Goal: Check status: Check status

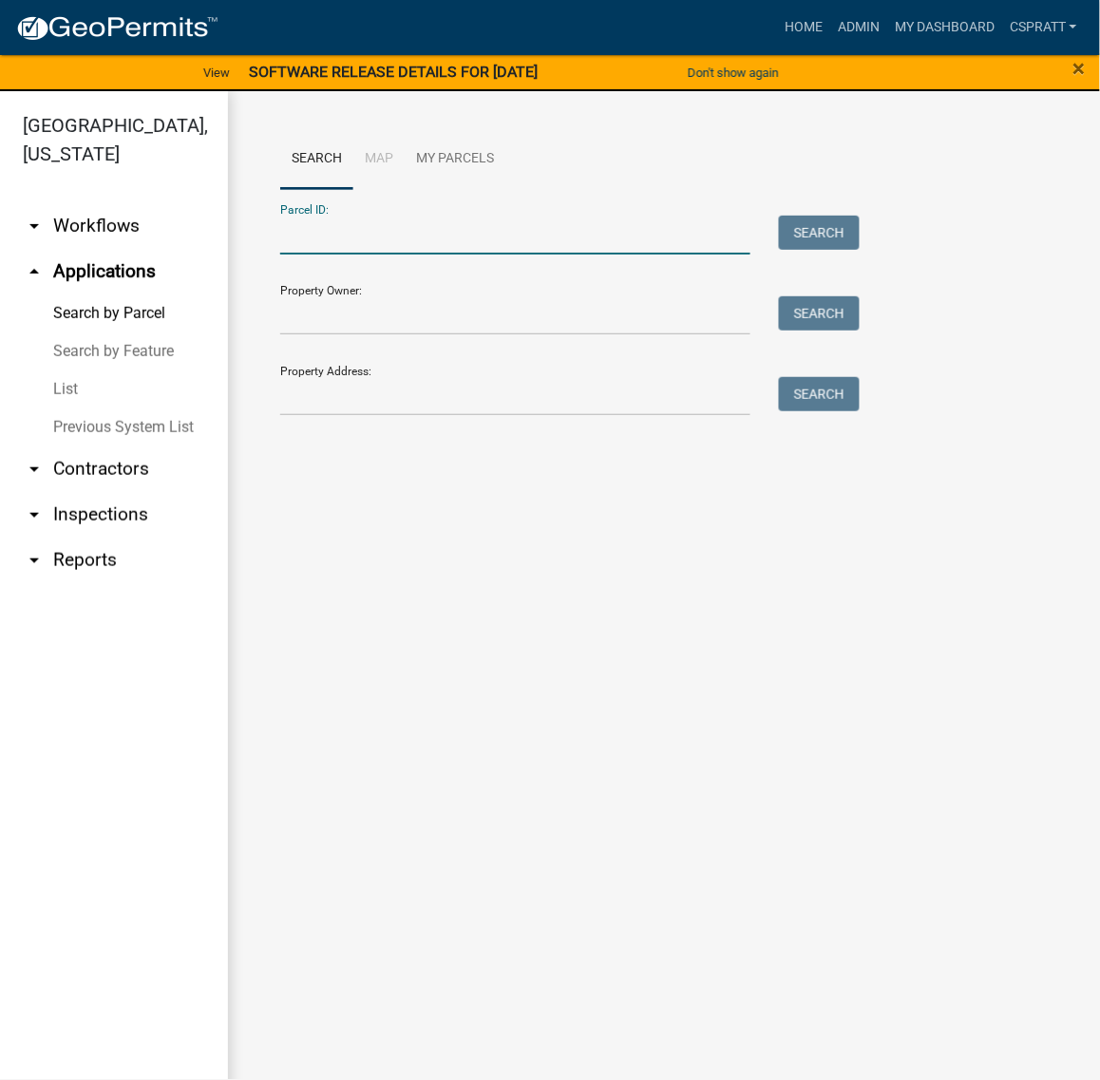
click at [300, 255] on input "Parcel ID:" at bounding box center [515, 235] width 470 height 39
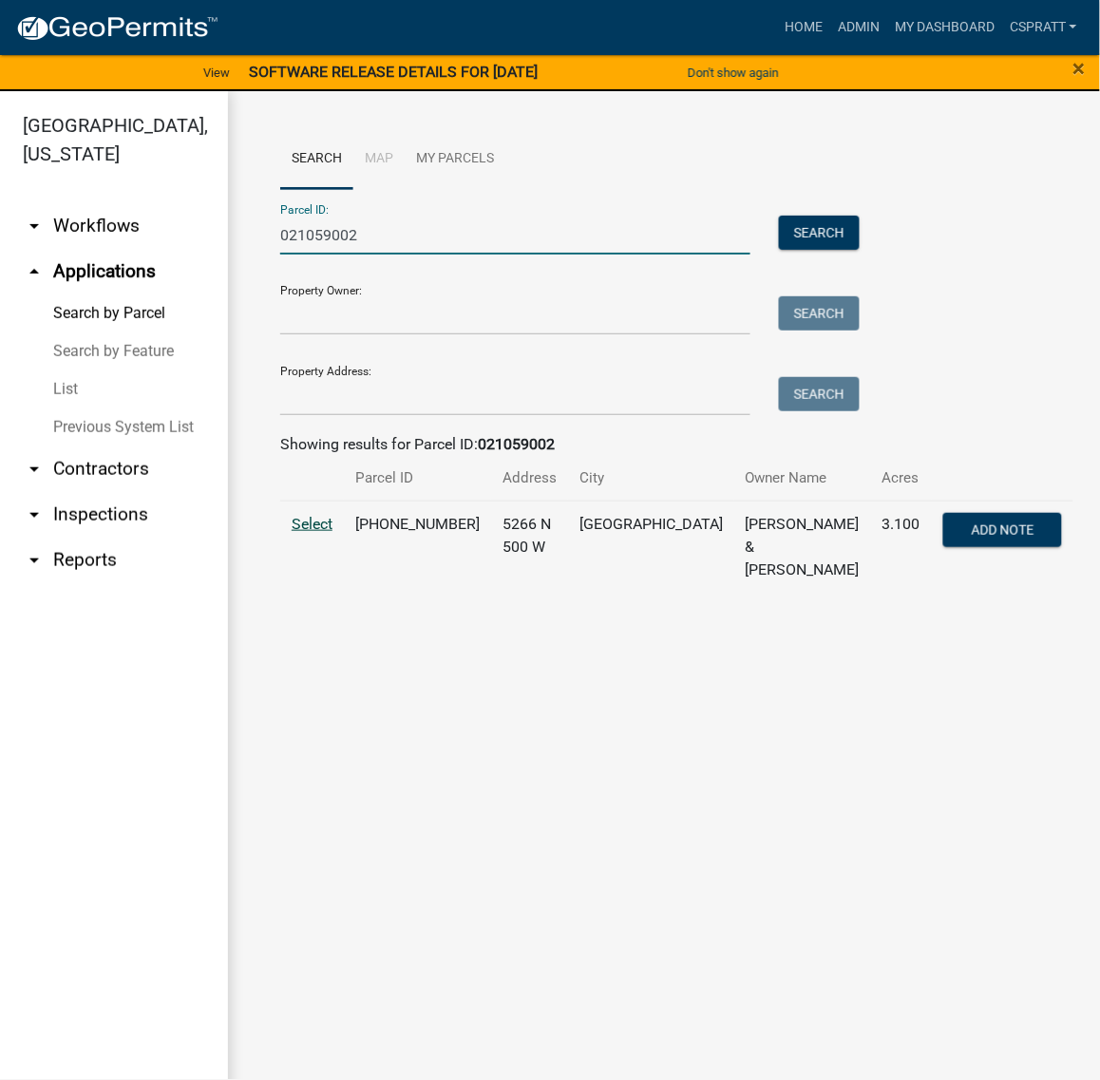
type input "021059002"
click at [323, 533] on span "Select" at bounding box center [312, 524] width 41 height 18
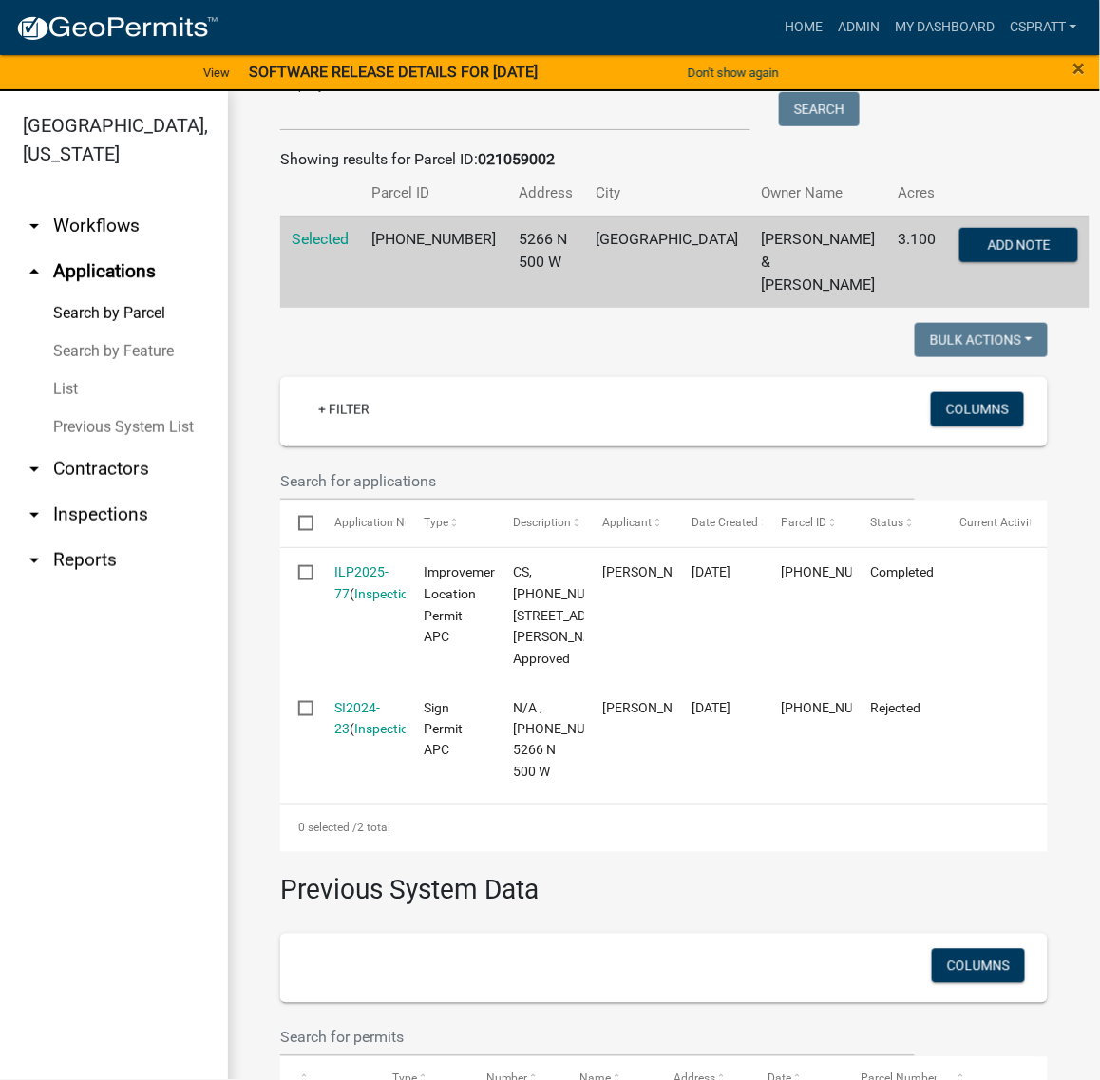
scroll to position [356, 0]
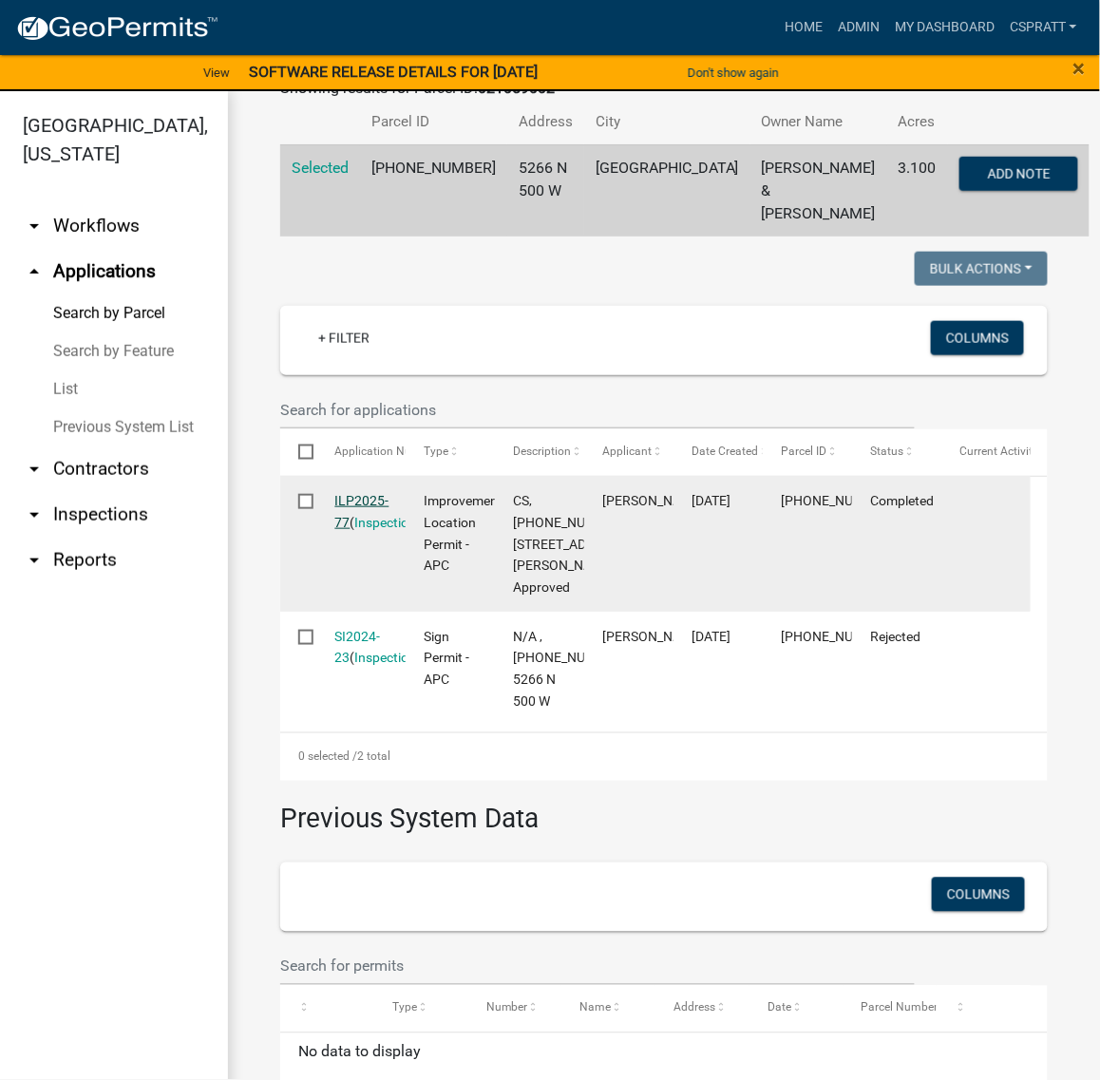
click at [373, 530] on link "ILP2025-77" at bounding box center [362, 511] width 54 height 37
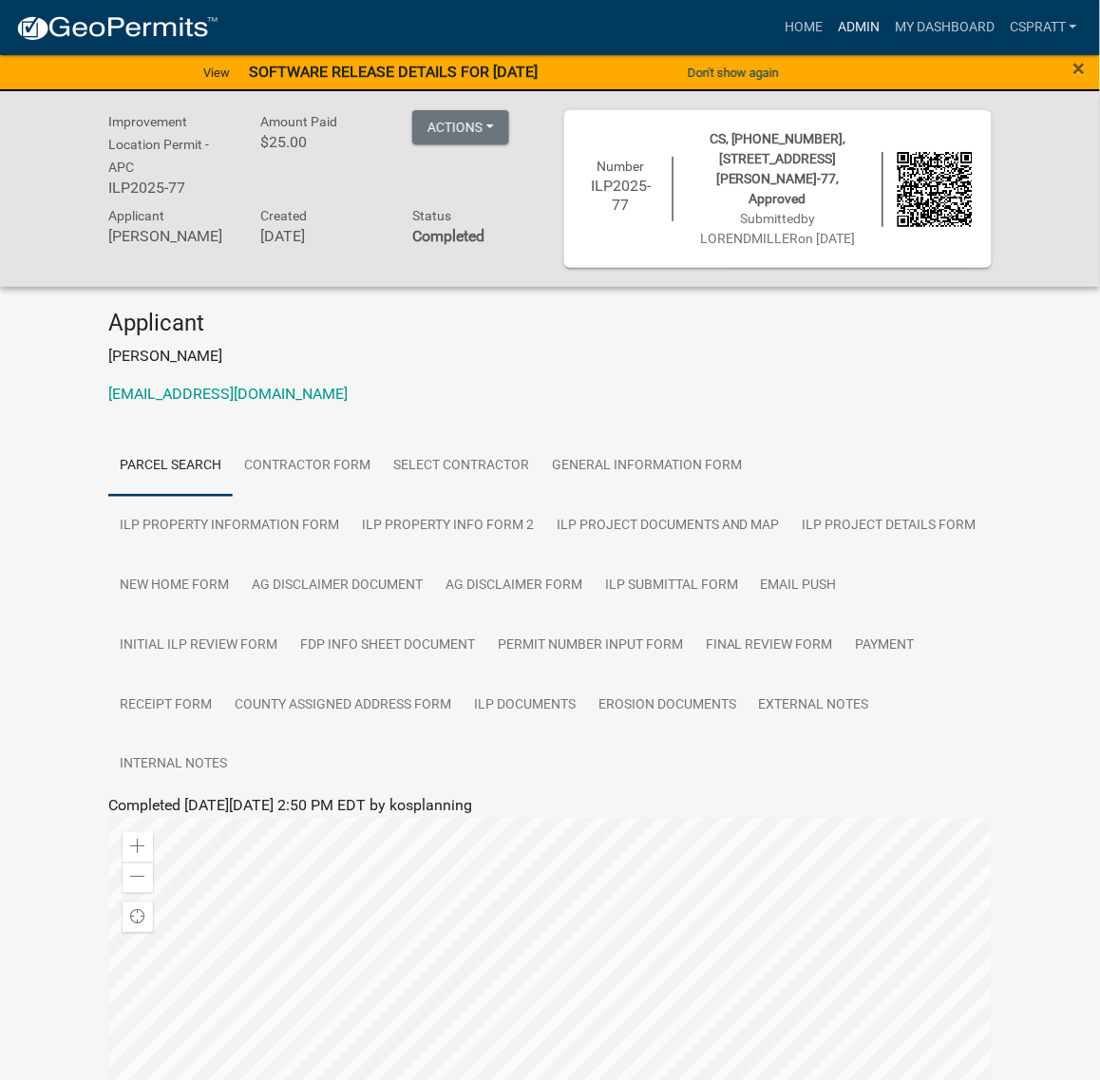
click at [830, 29] on link "Admin" at bounding box center [858, 27] width 57 height 36
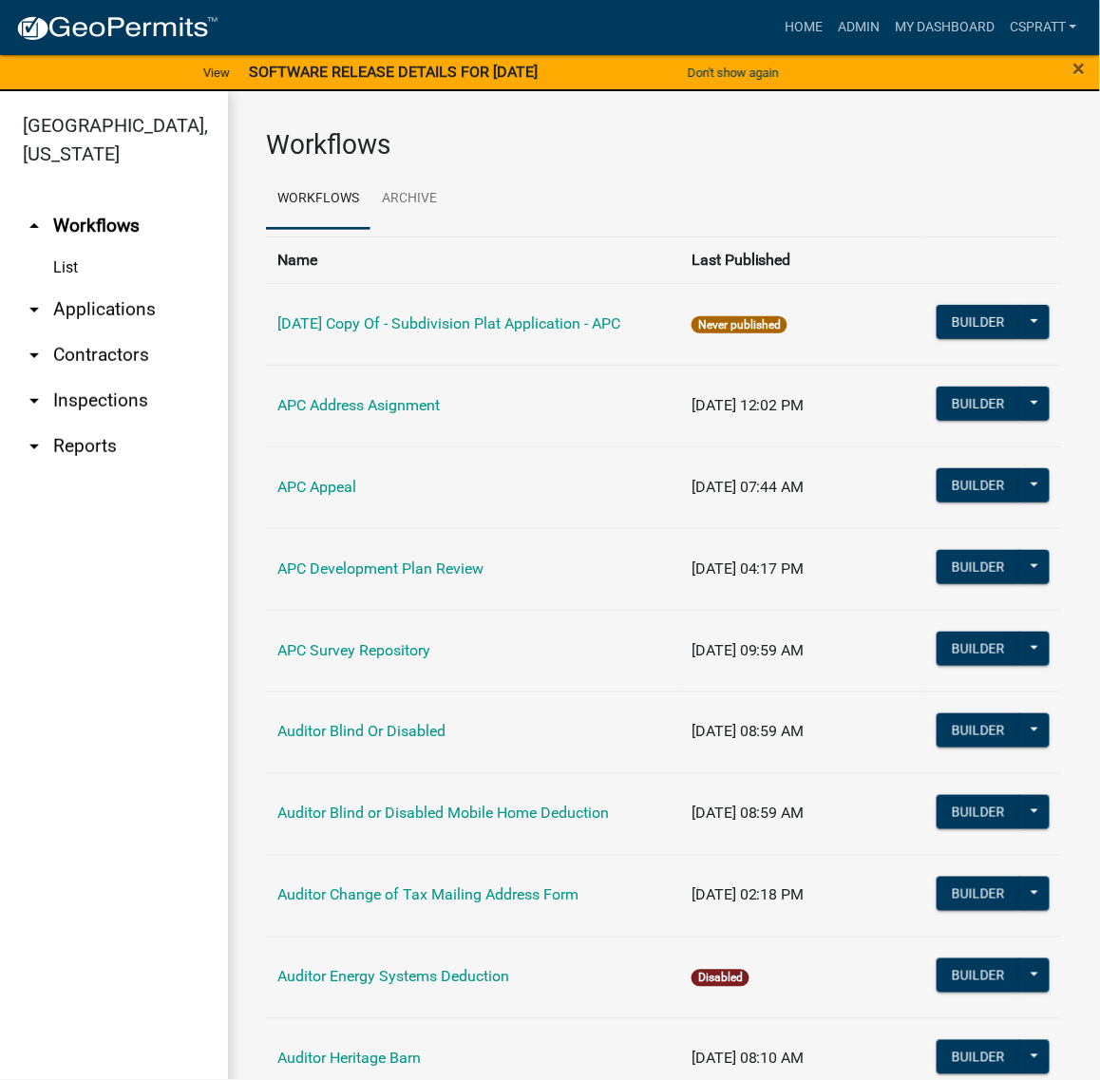
click at [130, 378] on link "arrow_drop_down Contractors" at bounding box center [114, 355] width 228 height 46
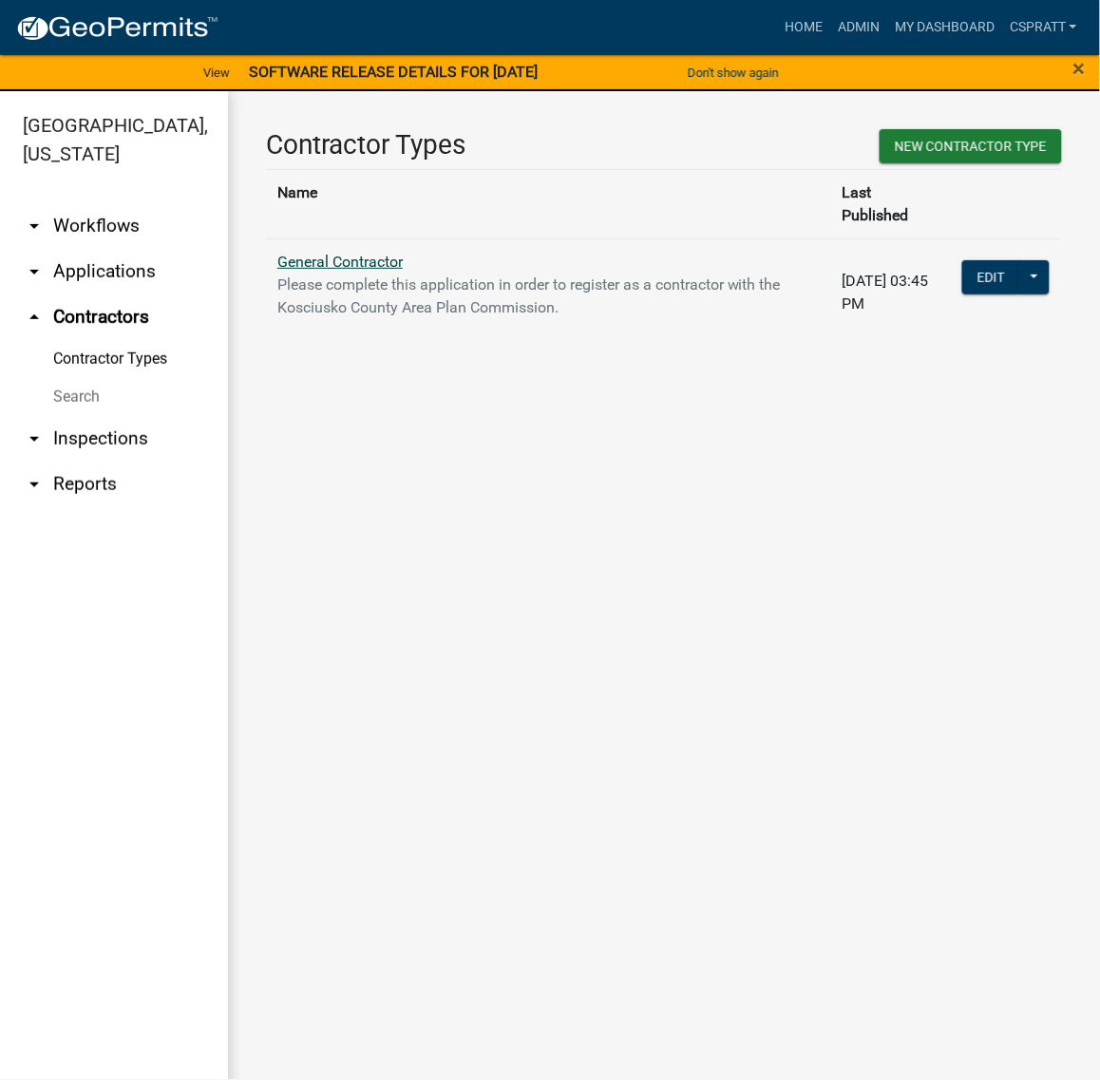
click at [347, 271] on link "General Contractor" at bounding box center [339, 262] width 125 height 18
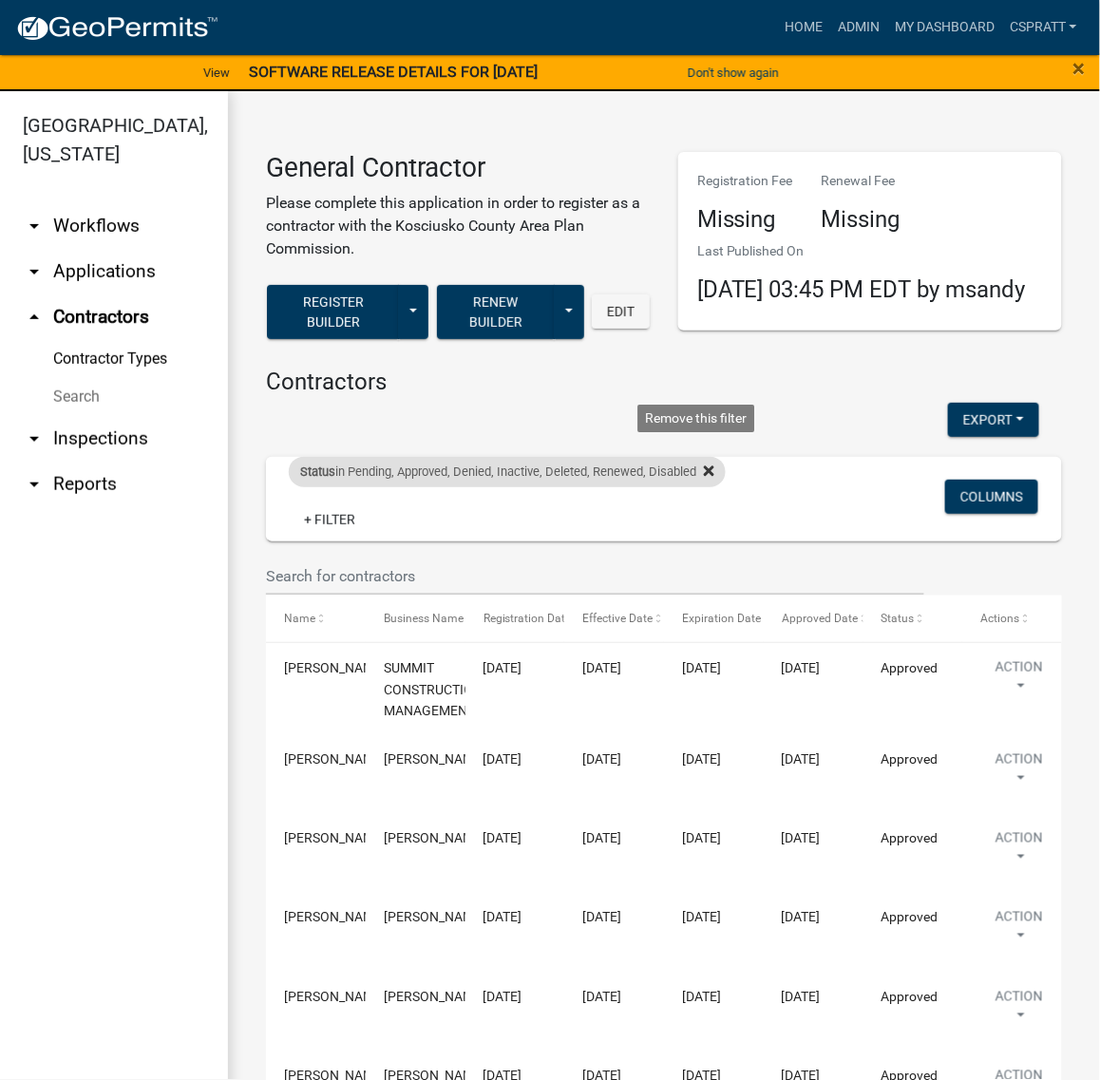
click at [714, 479] on icon at bounding box center [709, 471] width 10 height 15
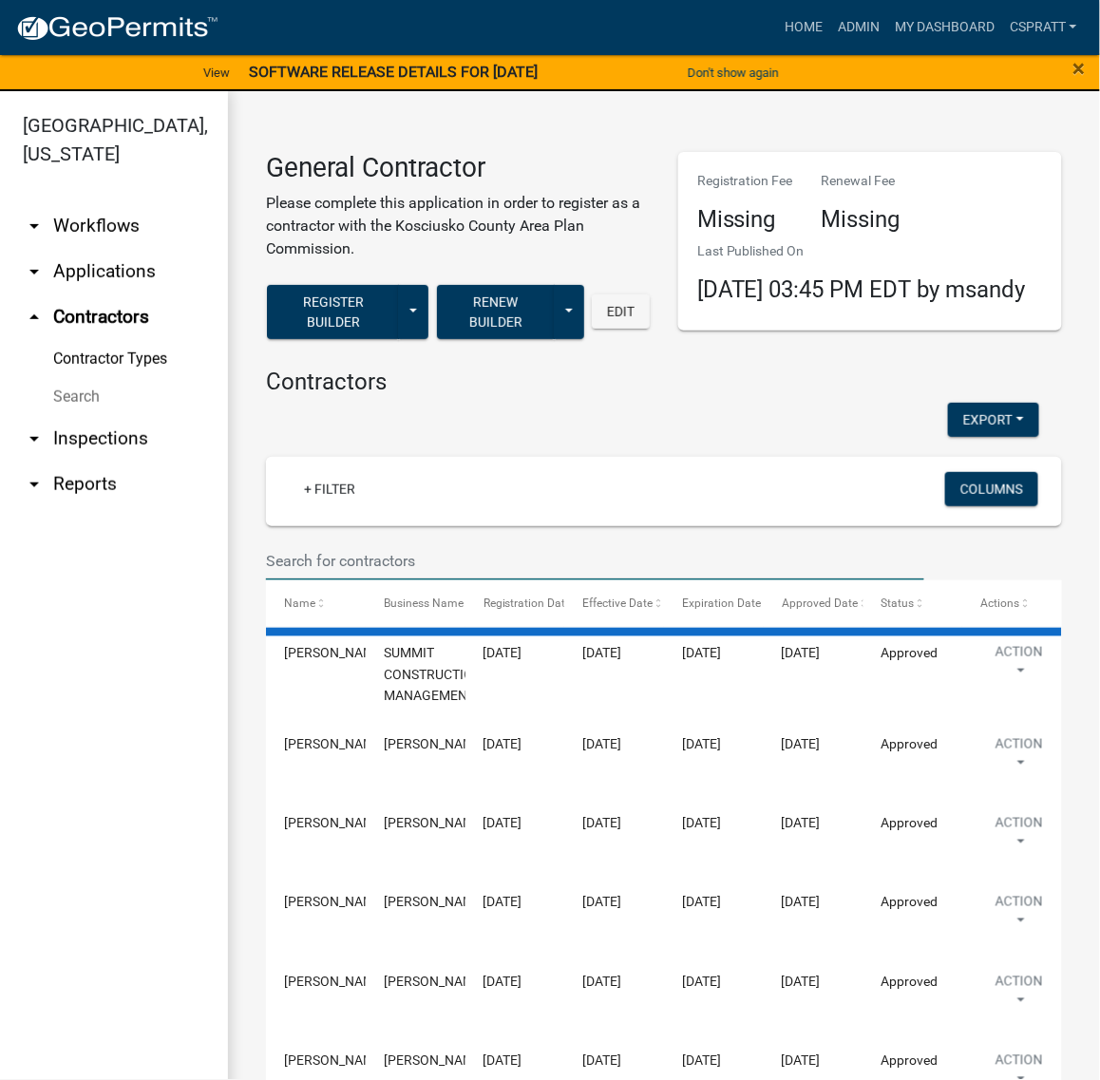
click at [419, 580] on input "text" at bounding box center [595, 560] width 658 height 39
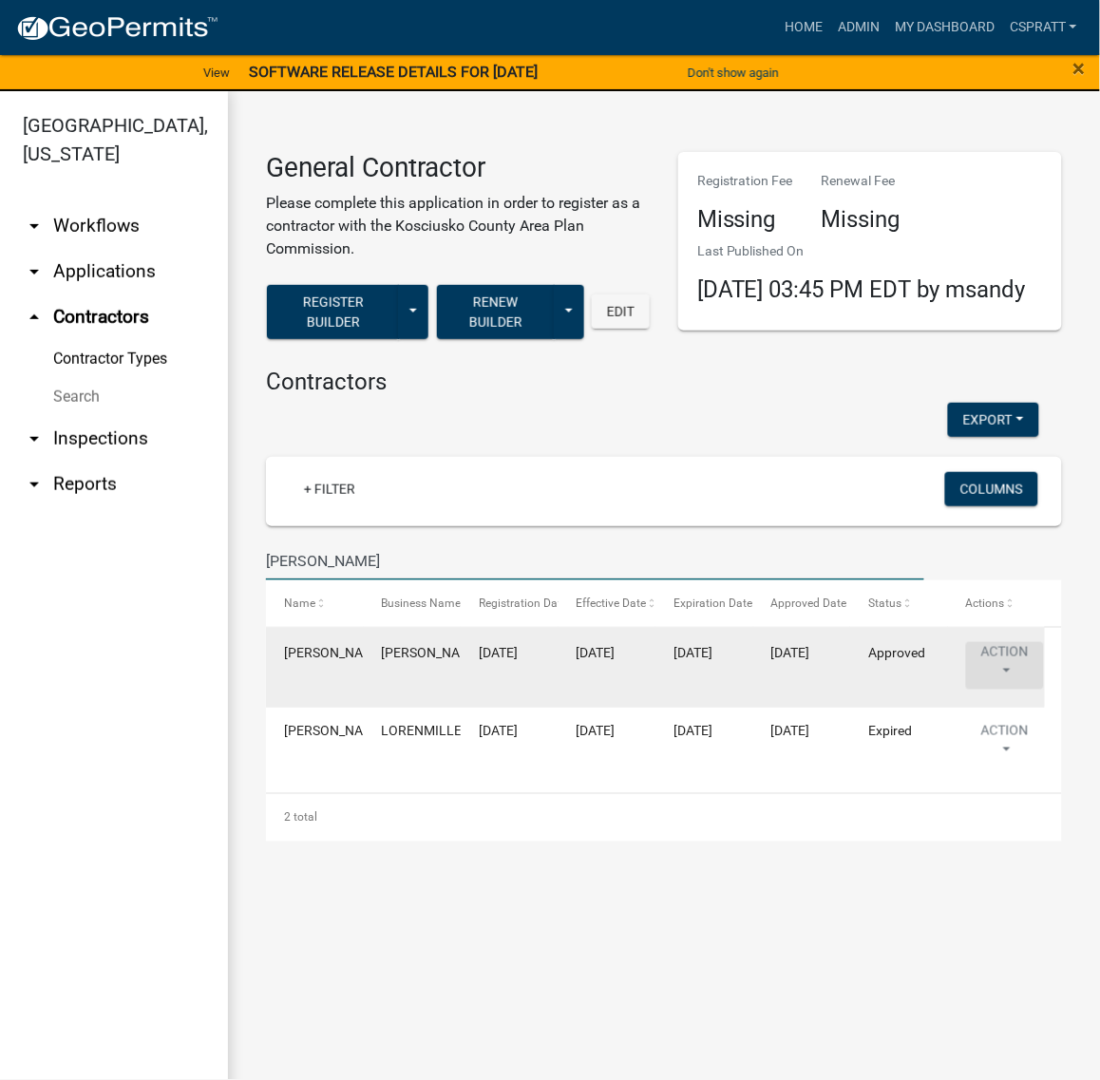
type input "[PERSON_NAME]"
click at [997, 690] on button "Action" at bounding box center [1005, 665] width 78 height 47
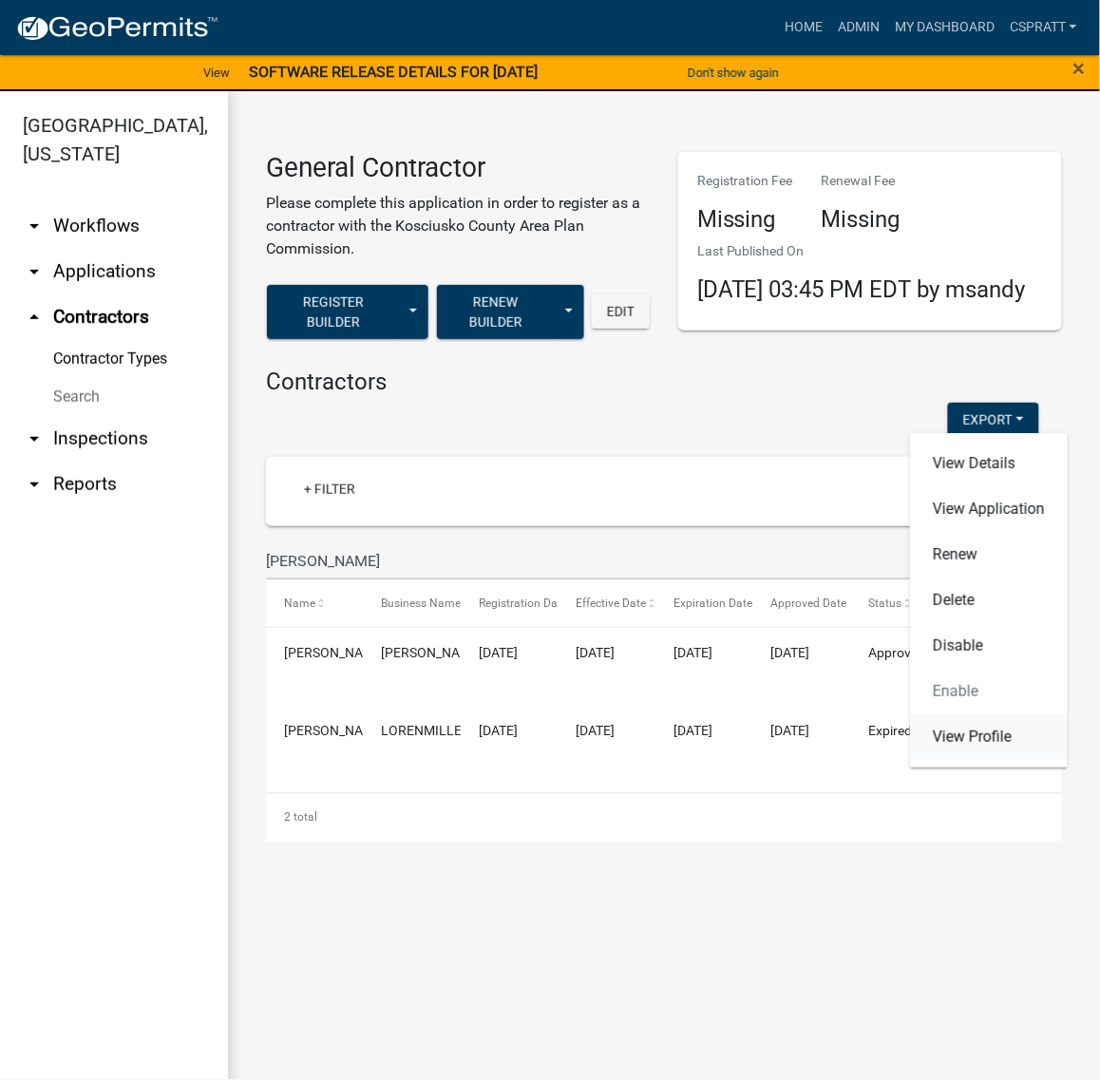
click at [978, 728] on link "View Profile" at bounding box center [989, 737] width 158 height 46
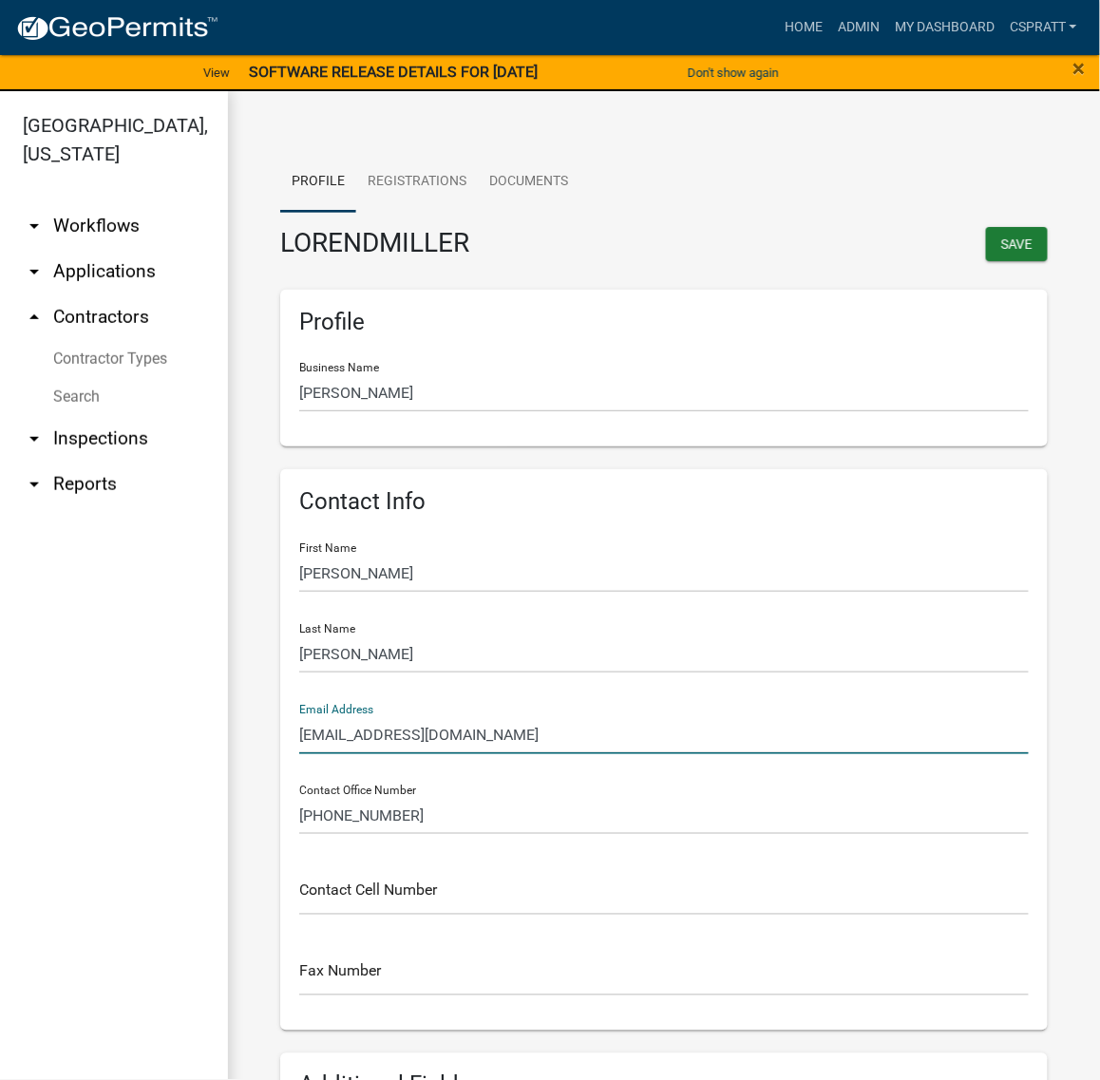
drag, startPoint x: 375, startPoint y: 889, endPoint x: 249, endPoint y: 900, distance: 126.8
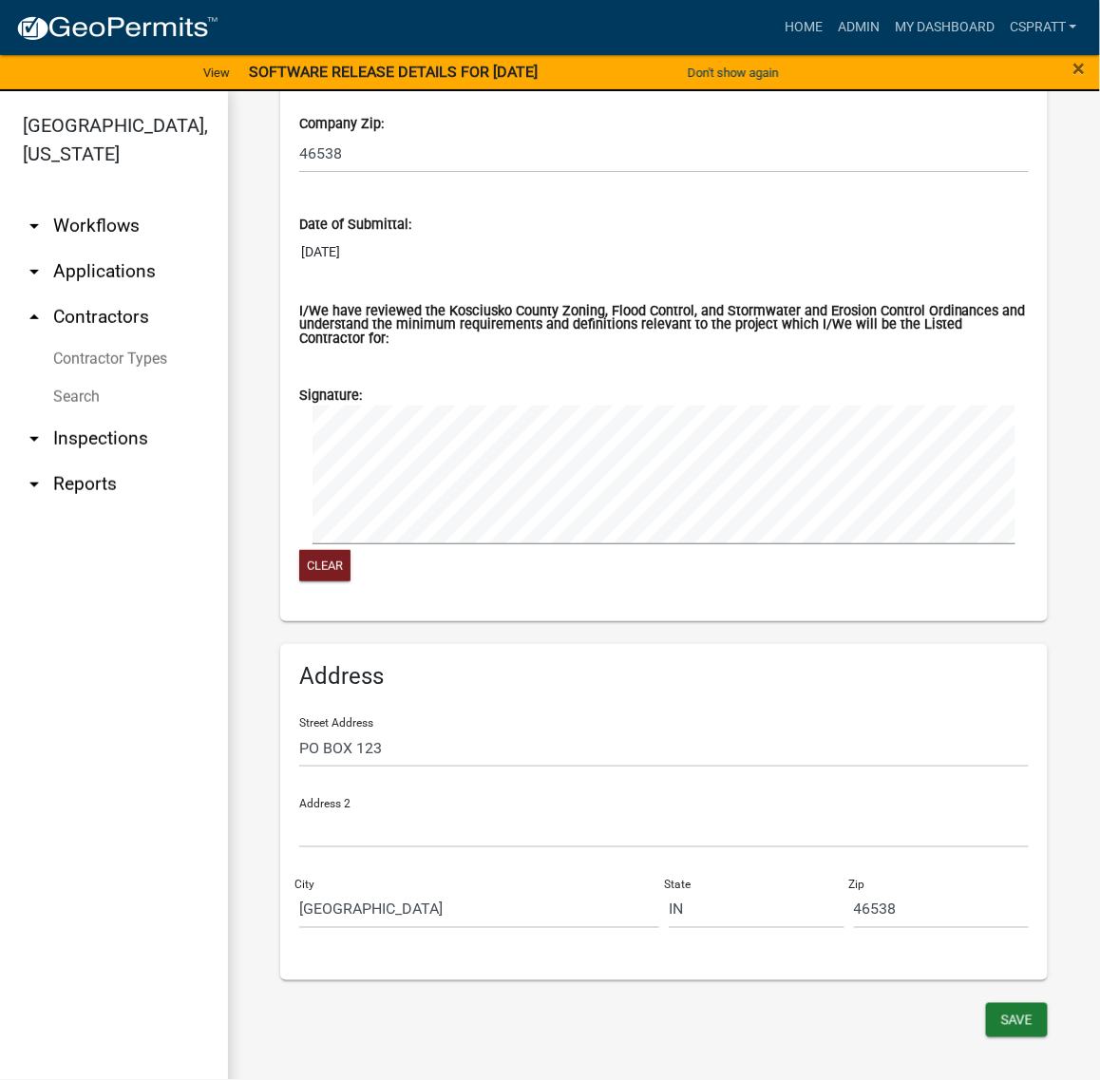
scroll to position [1921, 0]
type input "[EMAIL_ADDRESS][DOMAIN_NAME]"
click at [1003, 1027] on button "Save" at bounding box center [1017, 1020] width 62 height 34
click at [167, 294] on link "arrow_drop_down Applications" at bounding box center [114, 272] width 228 height 46
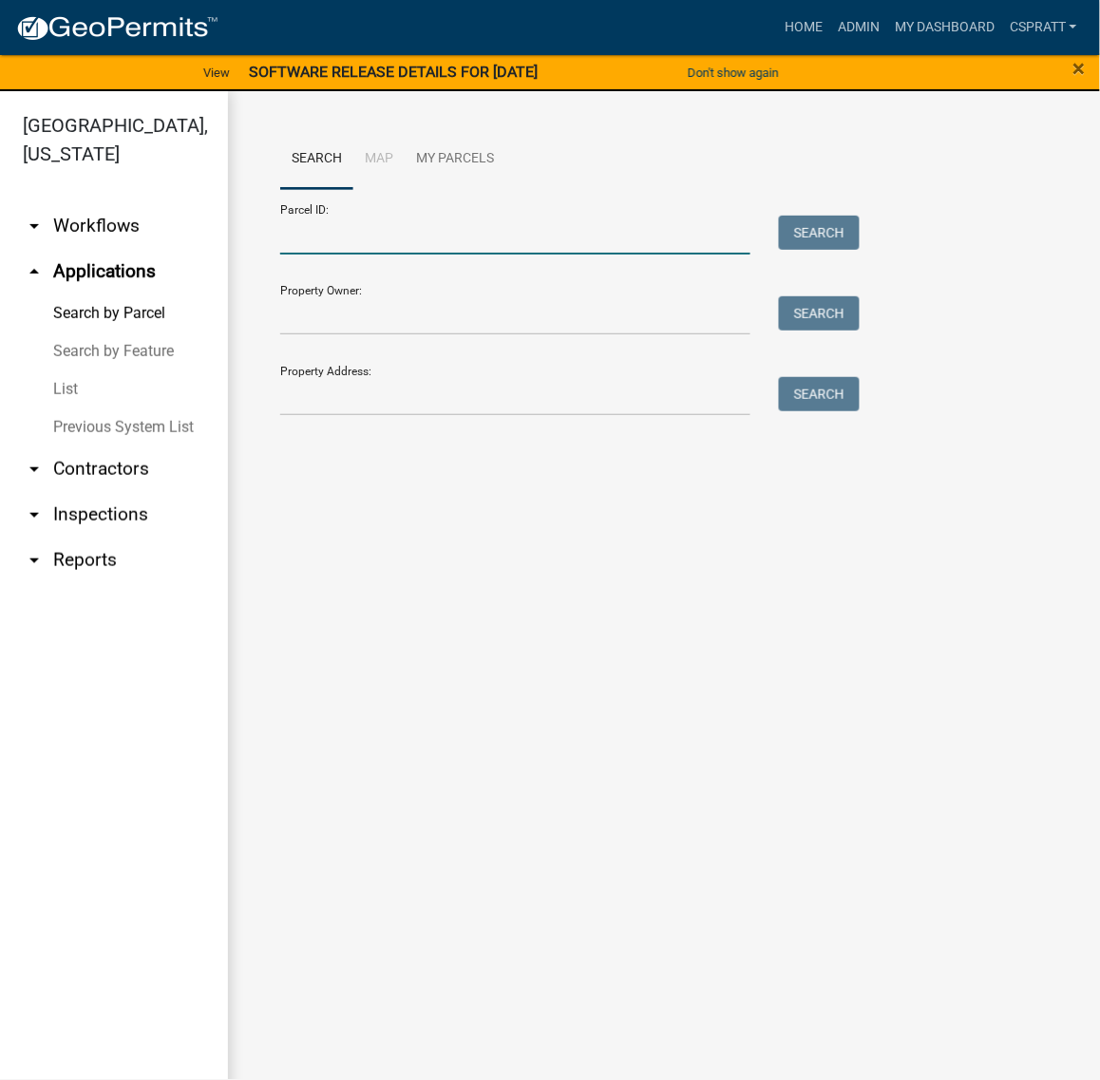
click at [331, 255] on input "Parcel ID:" at bounding box center [515, 235] width 470 height 39
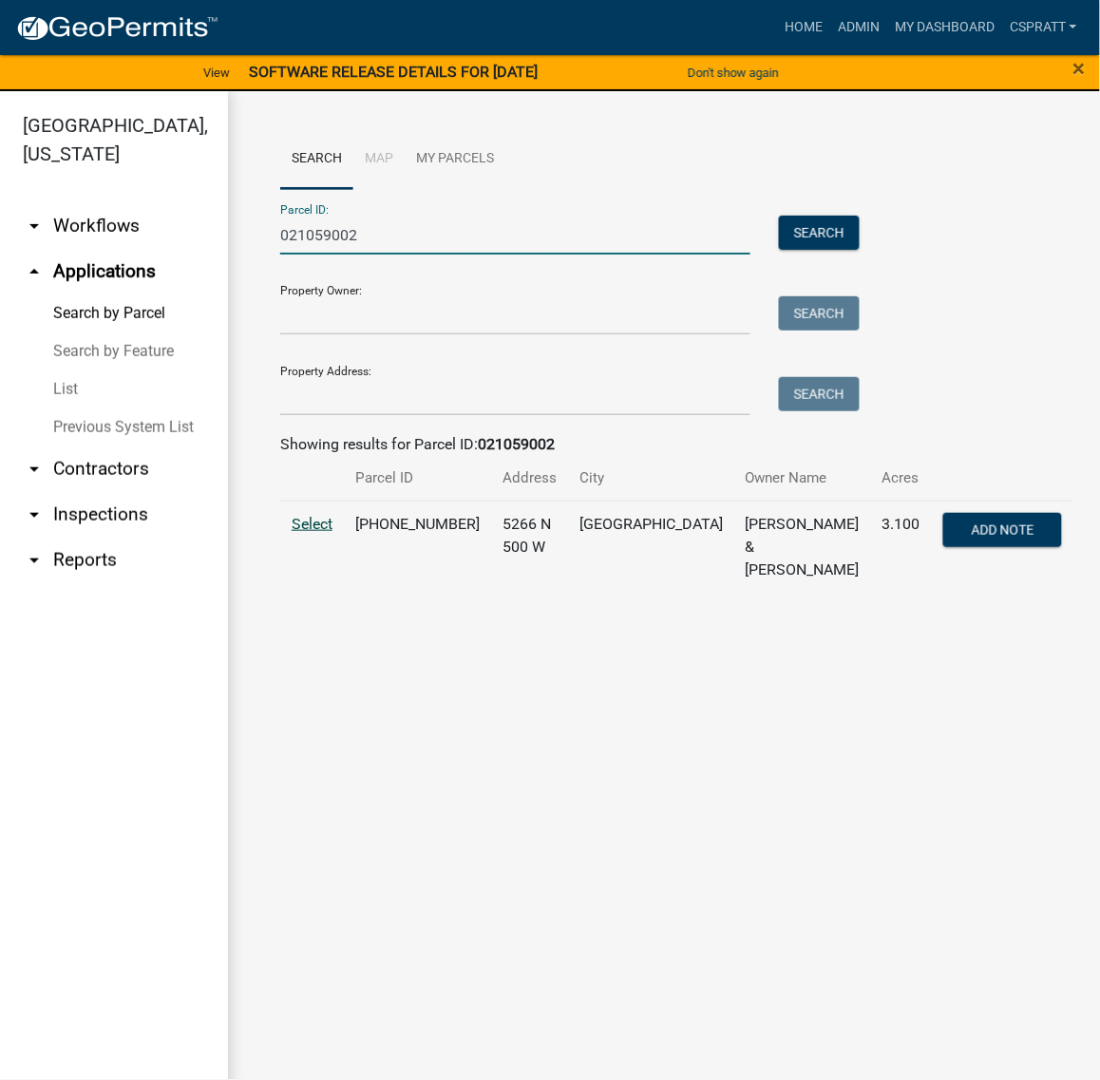
type input "021059002"
click at [319, 533] on span "Select" at bounding box center [312, 524] width 41 height 18
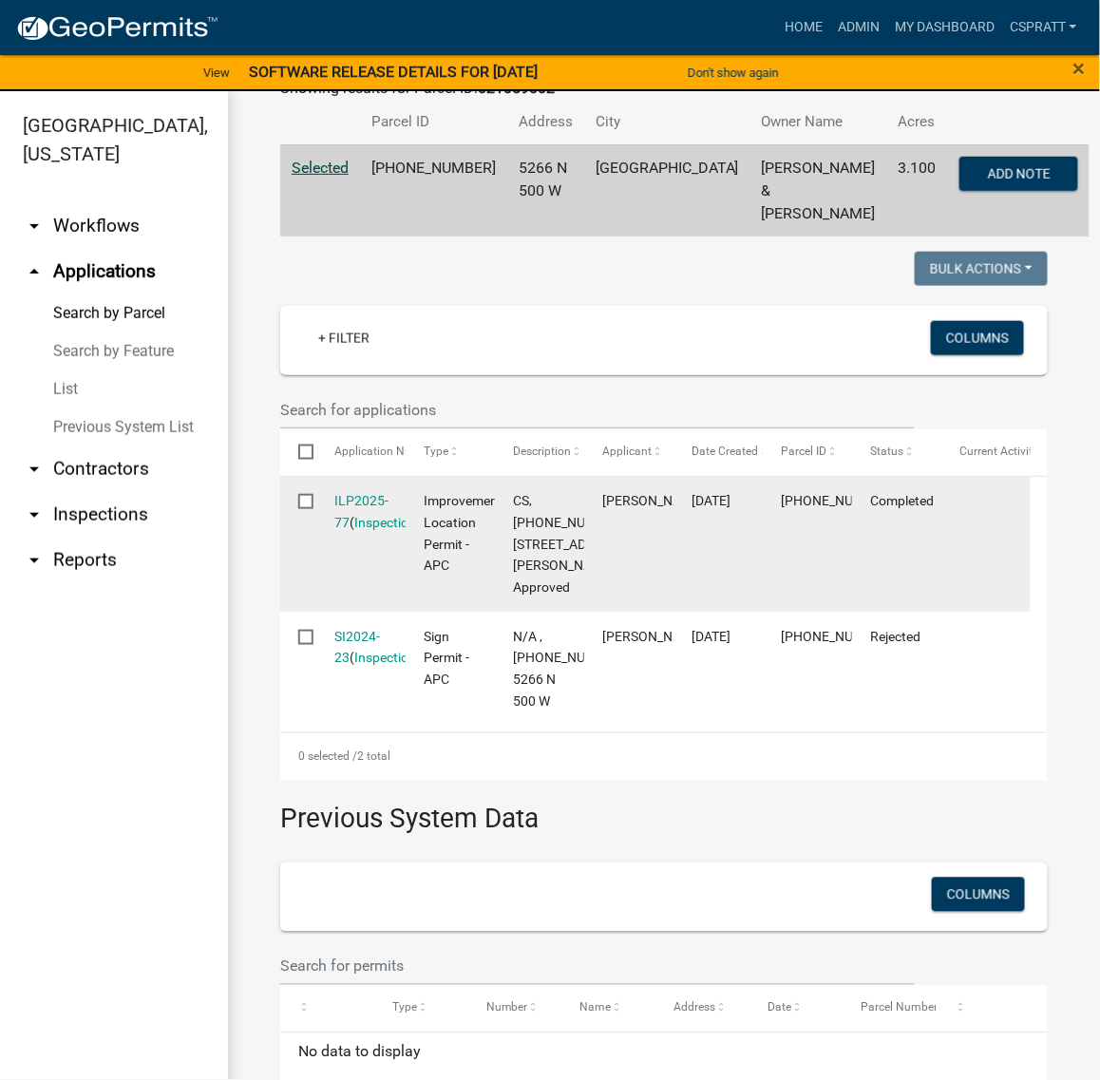
scroll to position [475, 0]
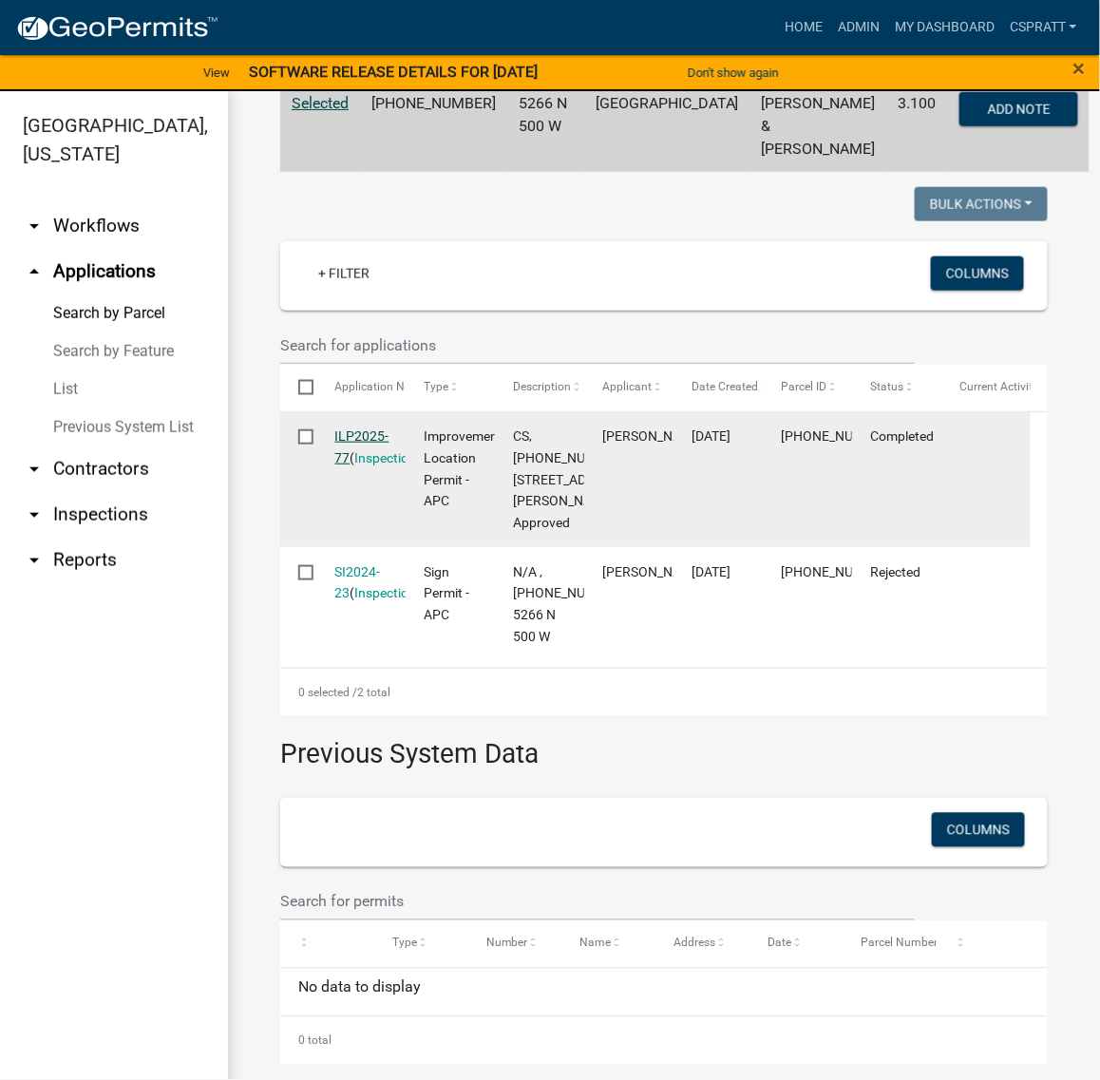
click at [385, 465] on link "ILP2025-77" at bounding box center [362, 446] width 54 height 37
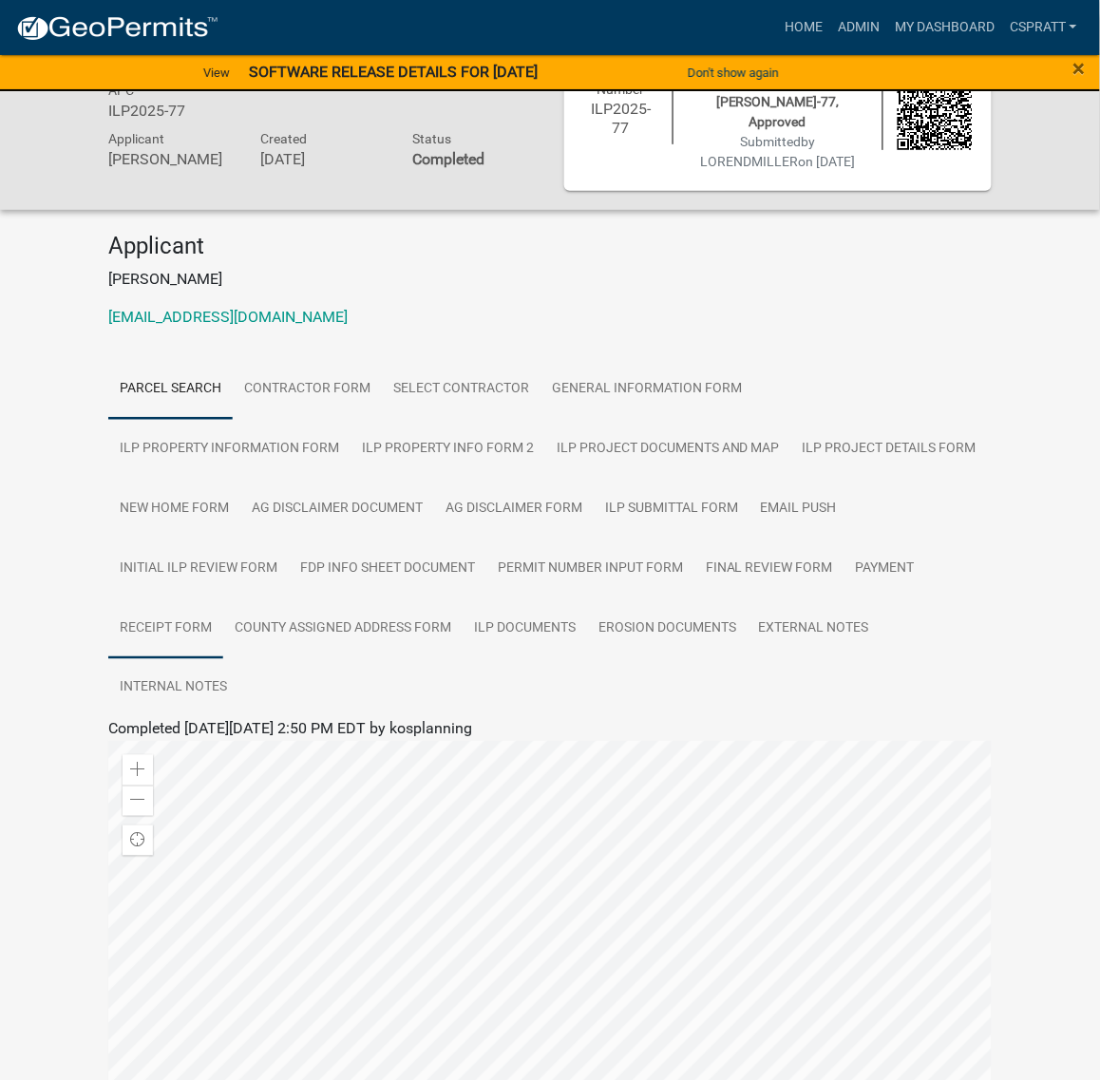
scroll to position [119, 0]
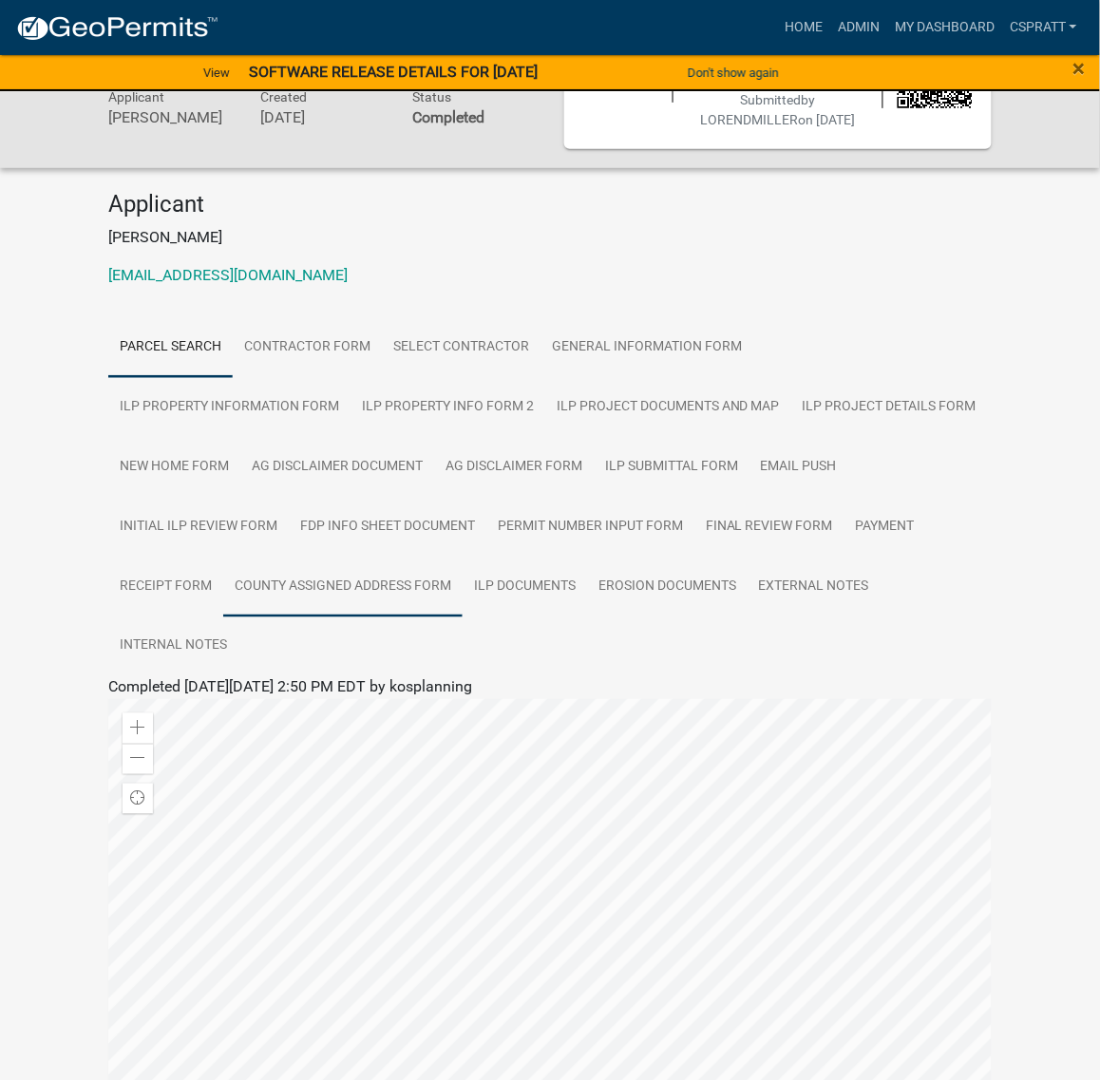
click at [276, 617] on link "County Assigned Address Form" at bounding box center [342, 587] width 239 height 61
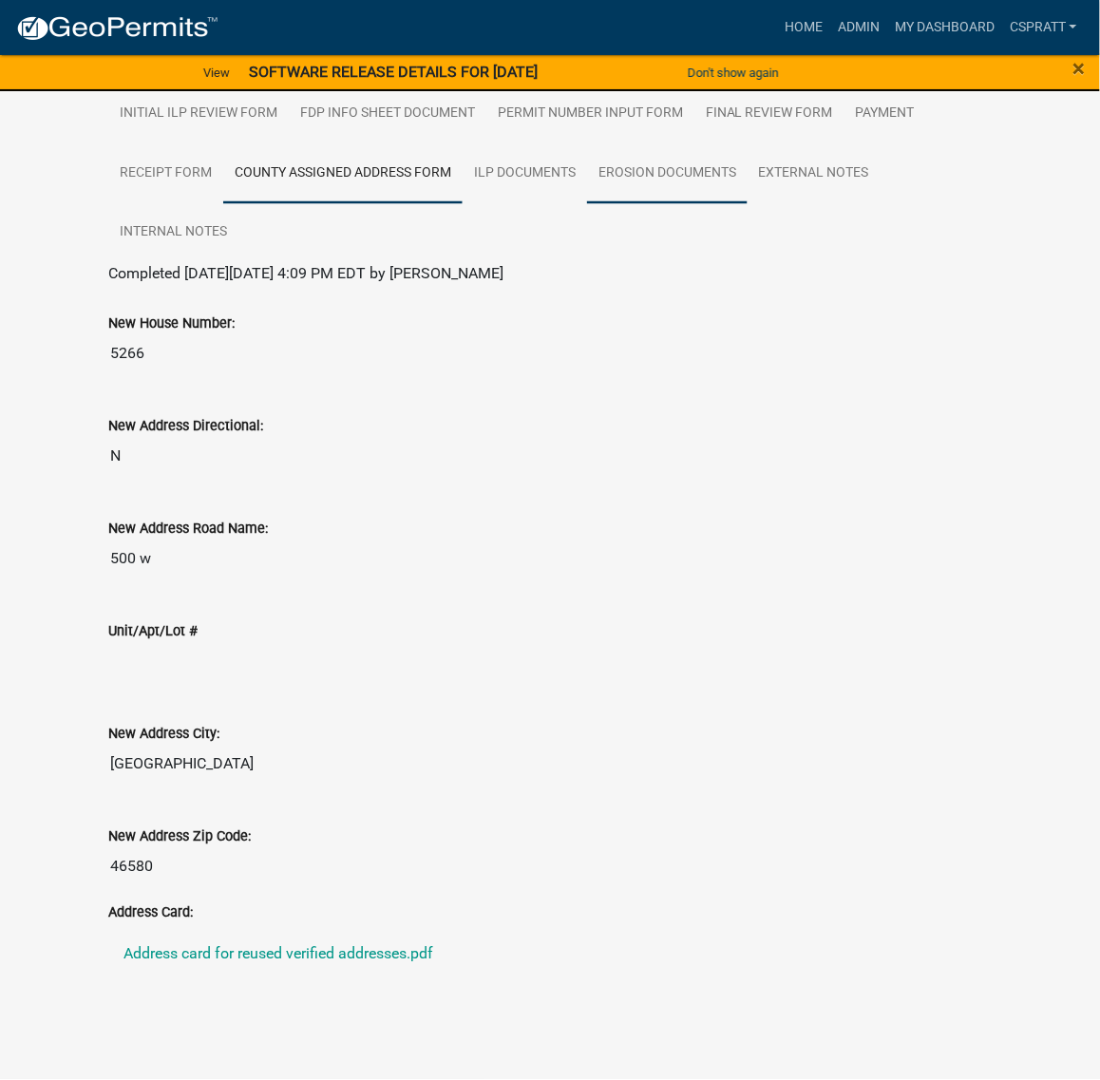
scroll to position [979, 0]
click at [338, 932] on link "Address card for reused verified addresses.pdf" at bounding box center [549, 955] width 883 height 46
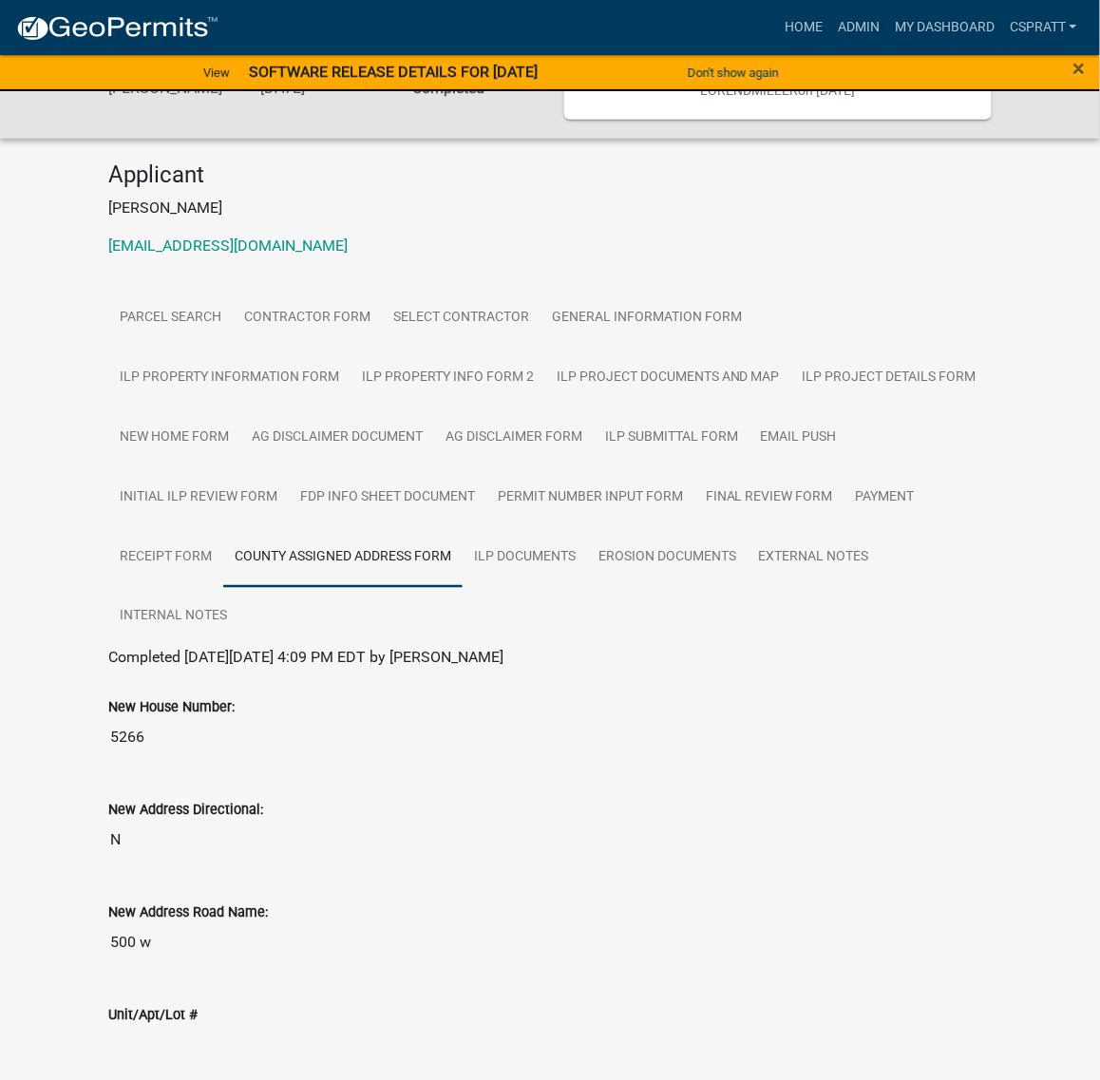
scroll to position [0, 0]
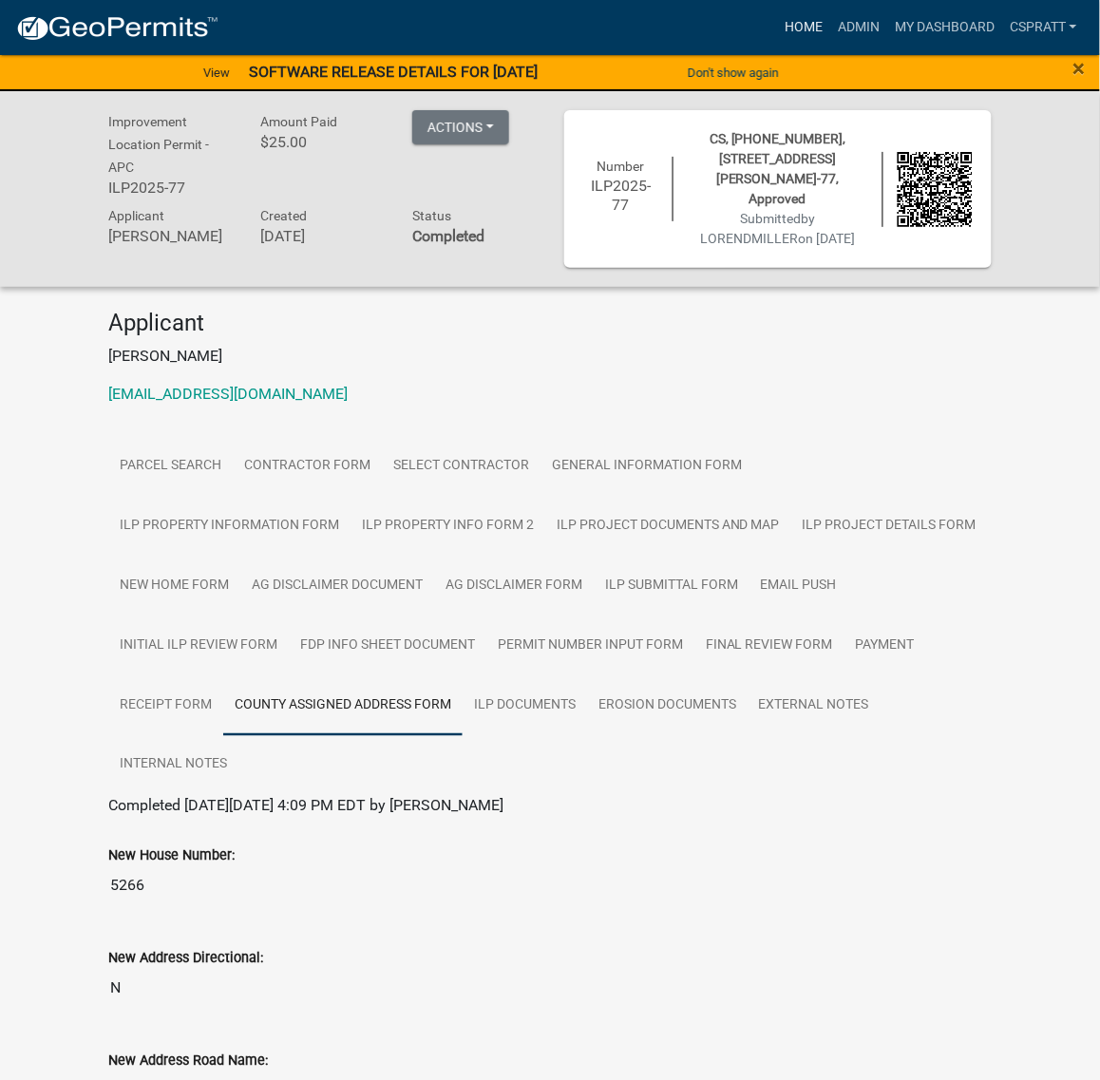
click at [777, 26] on link "Home" at bounding box center [803, 27] width 53 height 36
